Goal: Information Seeking & Learning: Learn about a topic

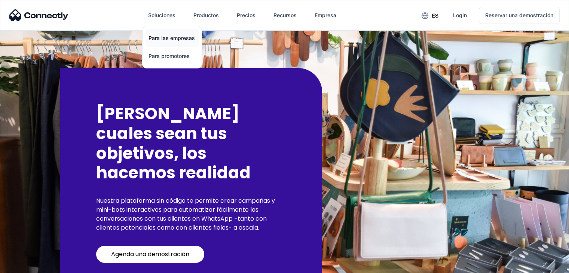
click at [165, 36] on link "Para las empresas" at bounding box center [172, 38] width 53 height 18
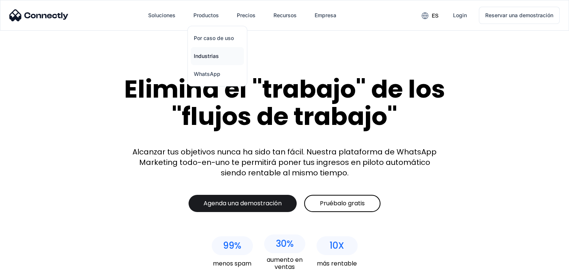
click at [206, 52] on link "Industrias" at bounding box center [217, 56] width 53 height 18
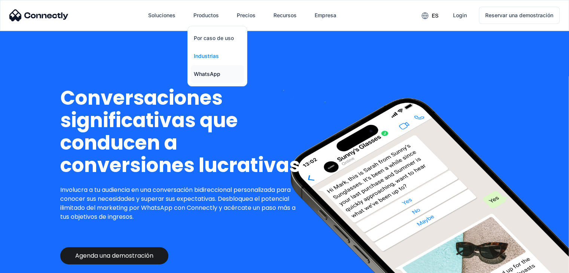
click at [202, 74] on link "WhatsApp" at bounding box center [217, 74] width 53 height 18
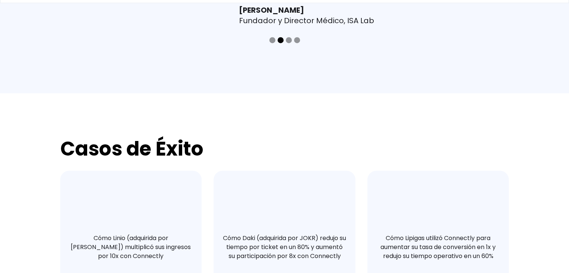
scroll to position [1235, 0]
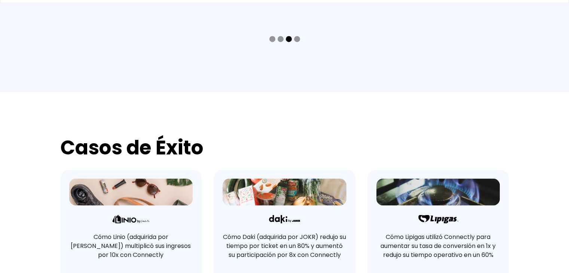
click at [276, 47] on div "carousel" at bounding box center [284, 39] width 449 height 15
click at [271, 42] on div "Show slide 1 of 4" at bounding box center [273, 39] width 6 height 6
click at [280, 42] on div "Show slide 2 of 4" at bounding box center [281, 39] width 6 height 6
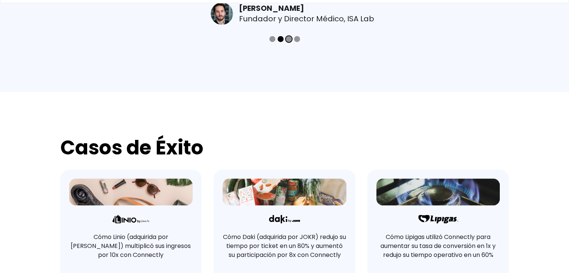
click at [289, 42] on div "Show slide 3 of 4" at bounding box center [289, 39] width 6 height 6
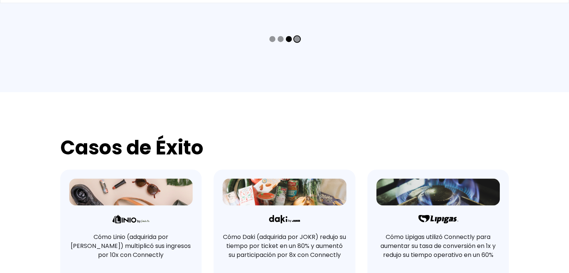
click at [296, 42] on div "Show slide 4 of 4" at bounding box center [297, 39] width 6 height 6
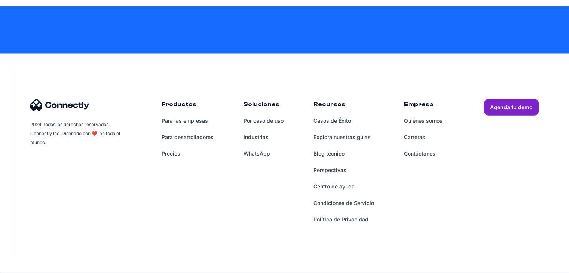
scroll to position [0, 0]
